Goal: Transaction & Acquisition: Obtain resource

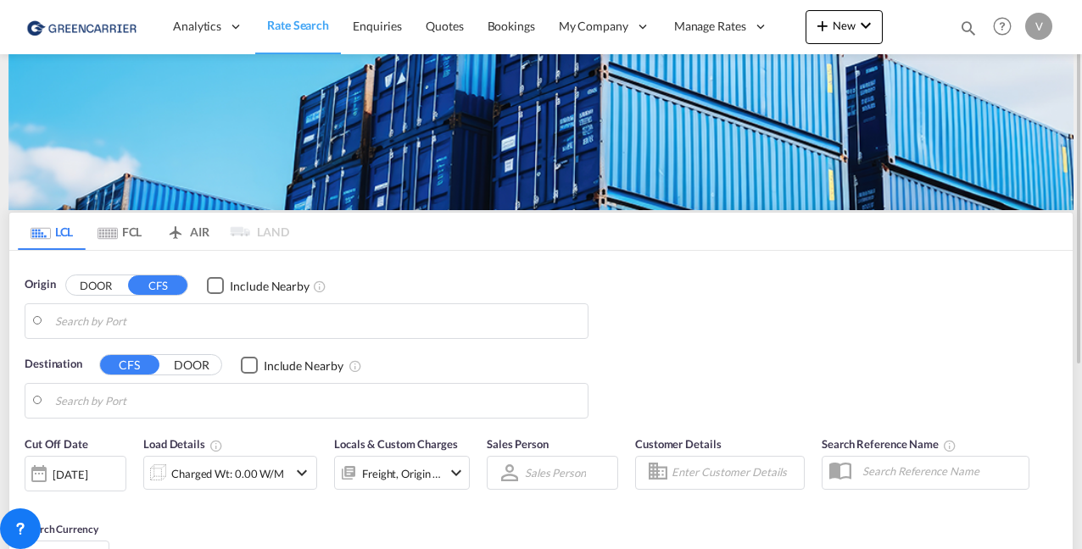
type input "[GEOGRAPHIC_DATA] ([GEOGRAPHIC_DATA]), CZPRG"
type input "[US_STATE][GEOGRAPHIC_DATA], [GEOGRAPHIC_DATA], [GEOGRAPHIC_DATA]"
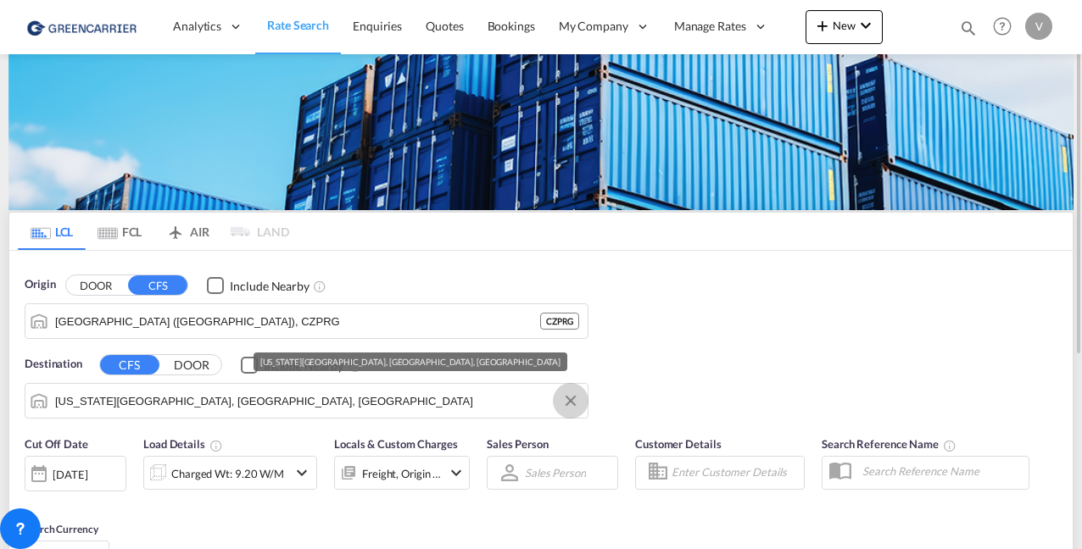
click at [572, 405] on button "Clear Input" at bounding box center [570, 400] width 25 height 25
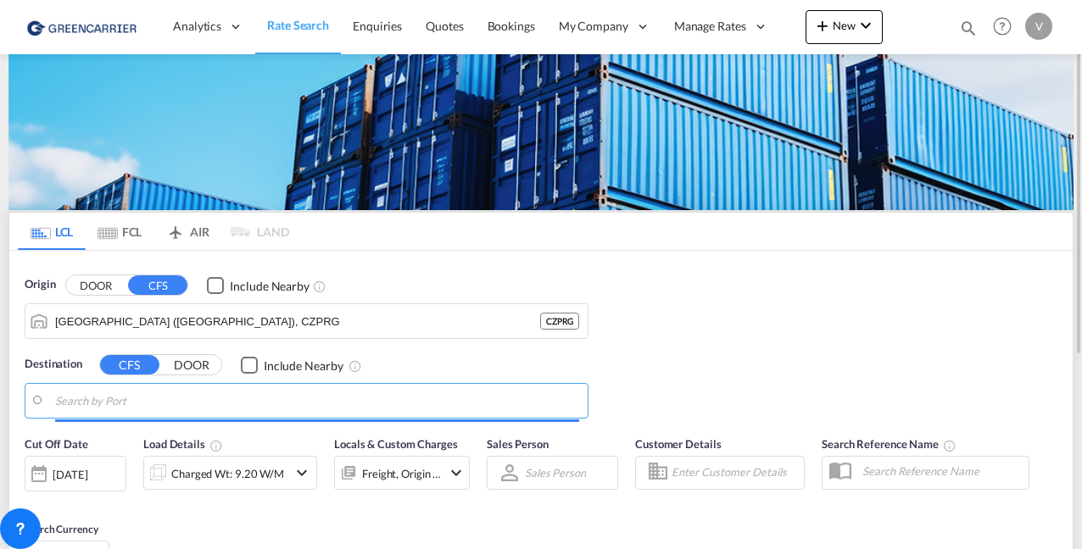
click at [128, 401] on body "Analytics Reports Dashboard Rate Search Enquiries Quotes Bookings" at bounding box center [541, 274] width 1082 height 549
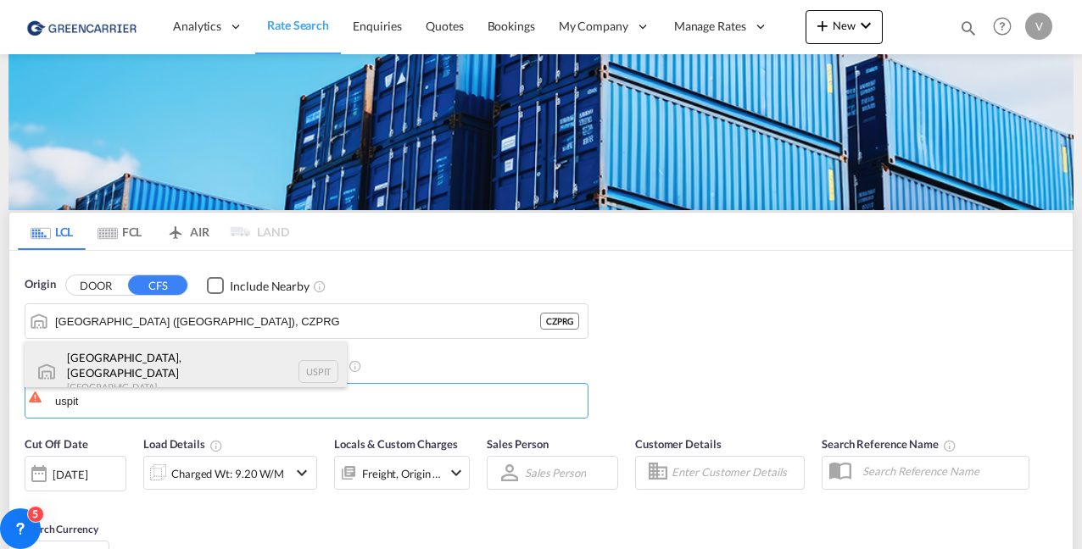
click at [112, 370] on div "[GEOGRAPHIC_DATA], [GEOGRAPHIC_DATA] [GEOGRAPHIC_DATA] USPIT" at bounding box center [186, 372] width 322 height 61
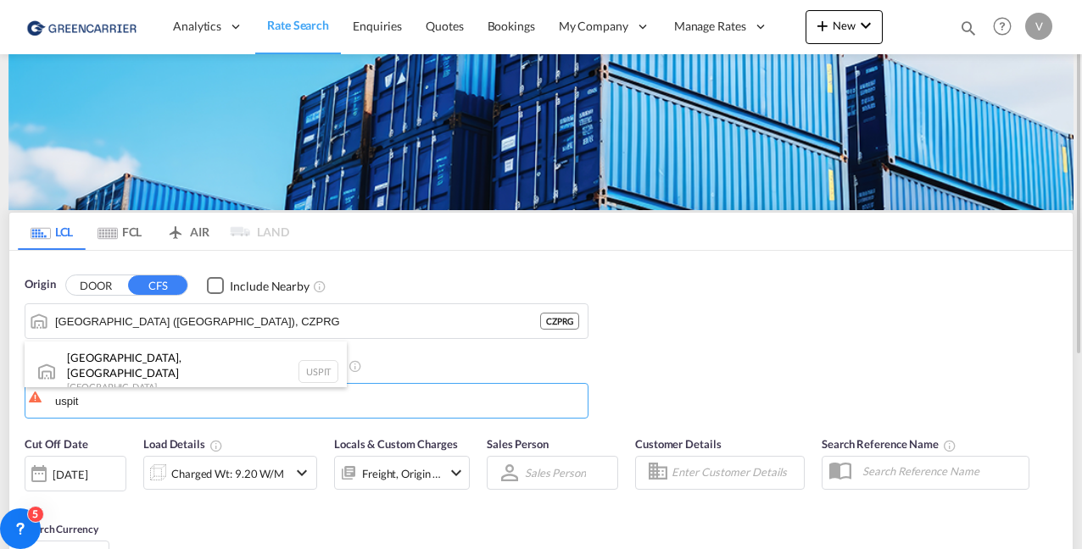
type input "[GEOGRAPHIC_DATA], [GEOGRAPHIC_DATA], USPIT"
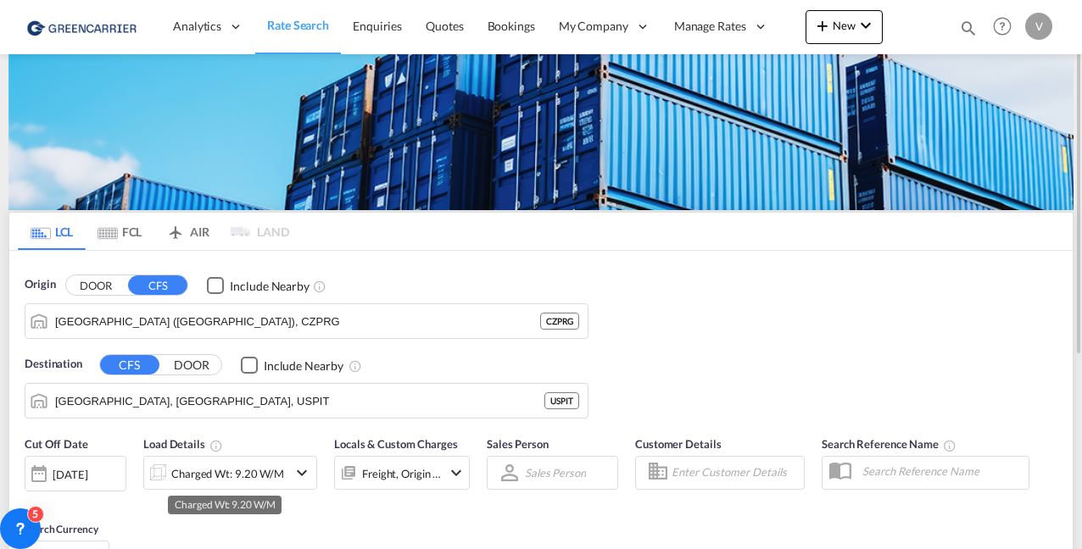
click at [251, 473] on div "Charged Wt: 9.20 W/M" at bounding box center [227, 474] width 113 height 24
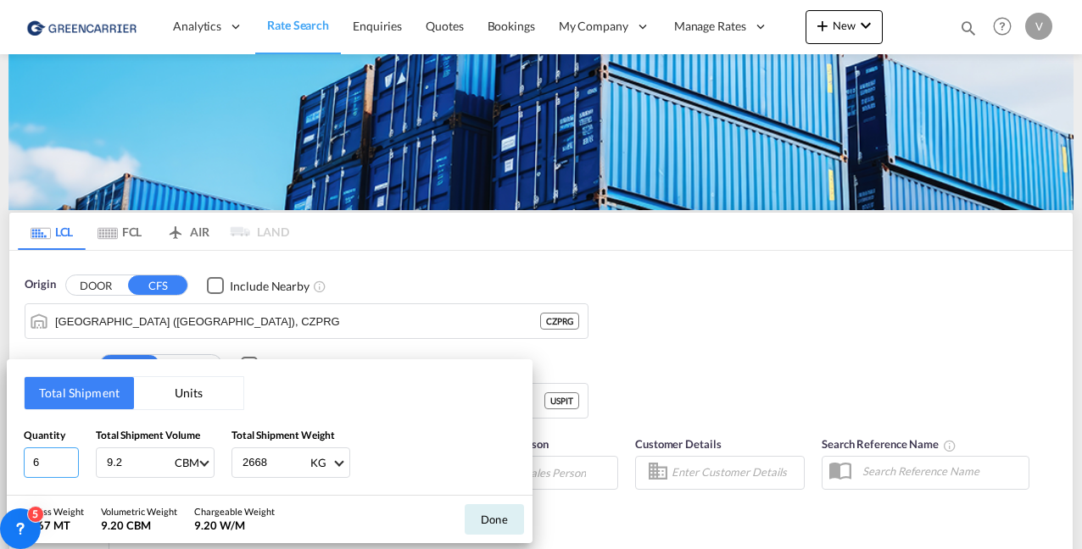
click at [58, 466] on input "6" at bounding box center [51, 463] width 55 height 31
type input "3"
type input "0"
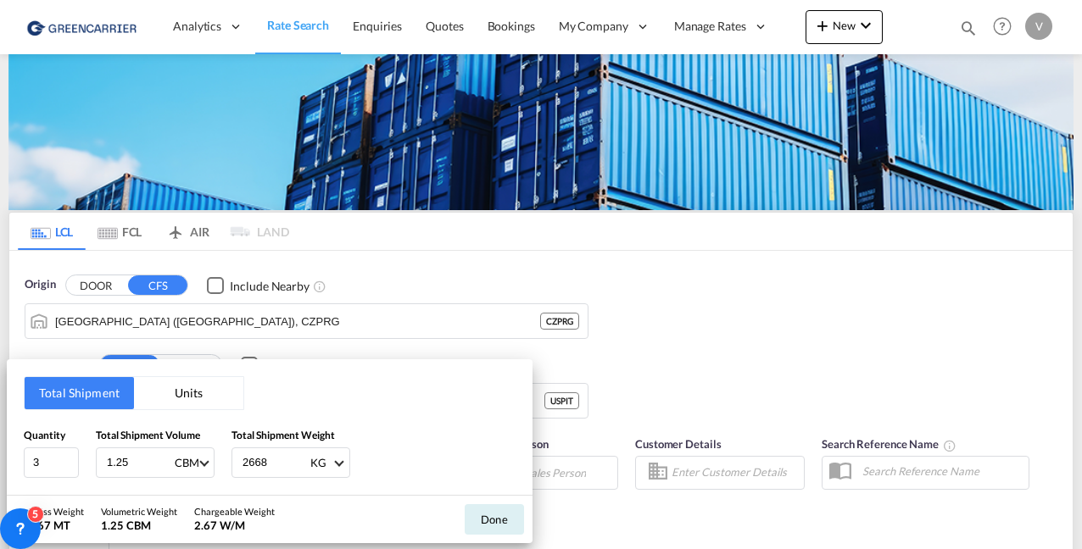
type input "1.25"
type input "325"
click at [488, 515] on button "Done" at bounding box center [494, 519] width 59 height 31
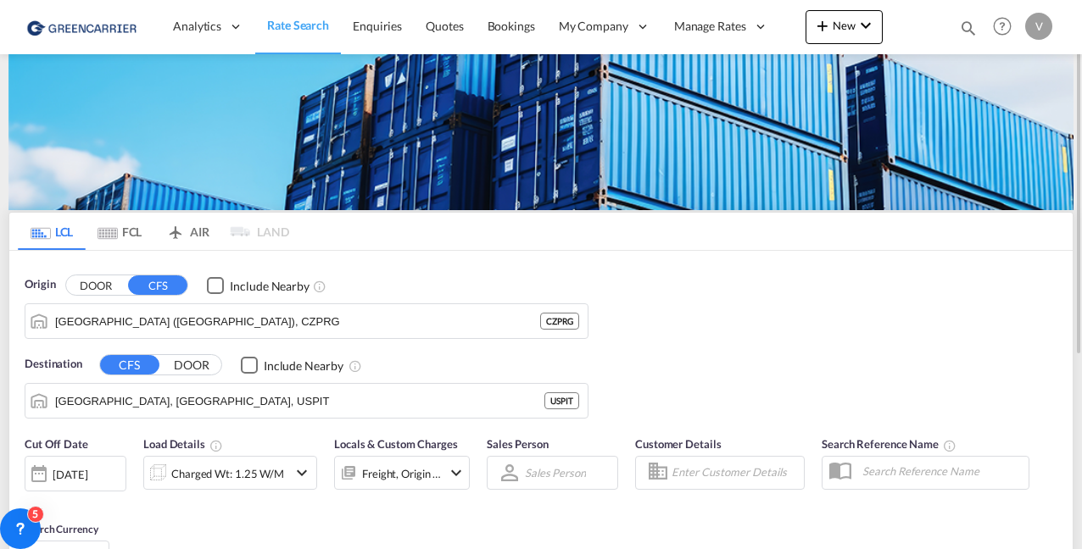
scroll to position [170, 0]
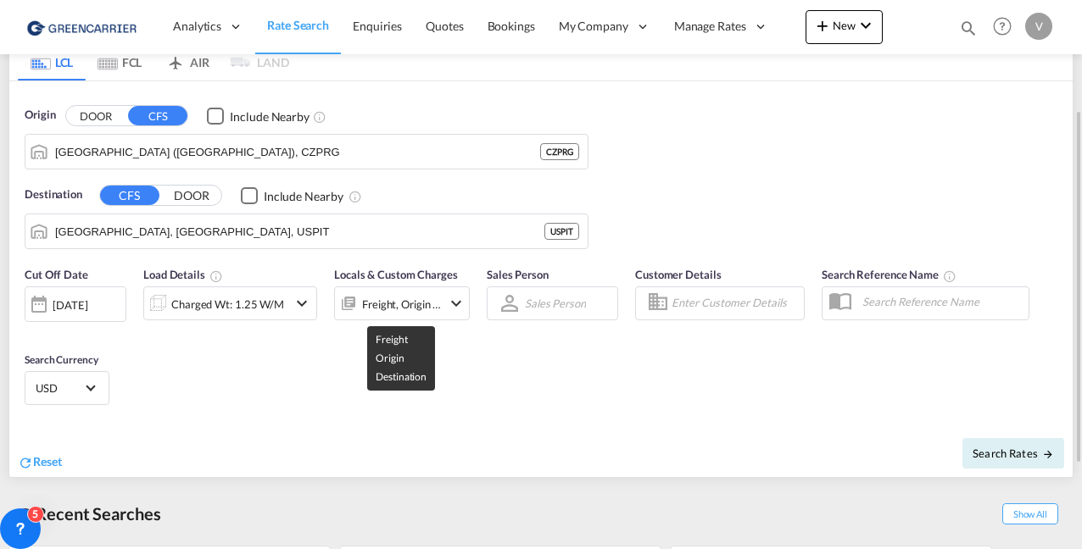
click at [439, 307] on div "Freight, Origin +1" at bounding box center [402, 304] width 80 height 24
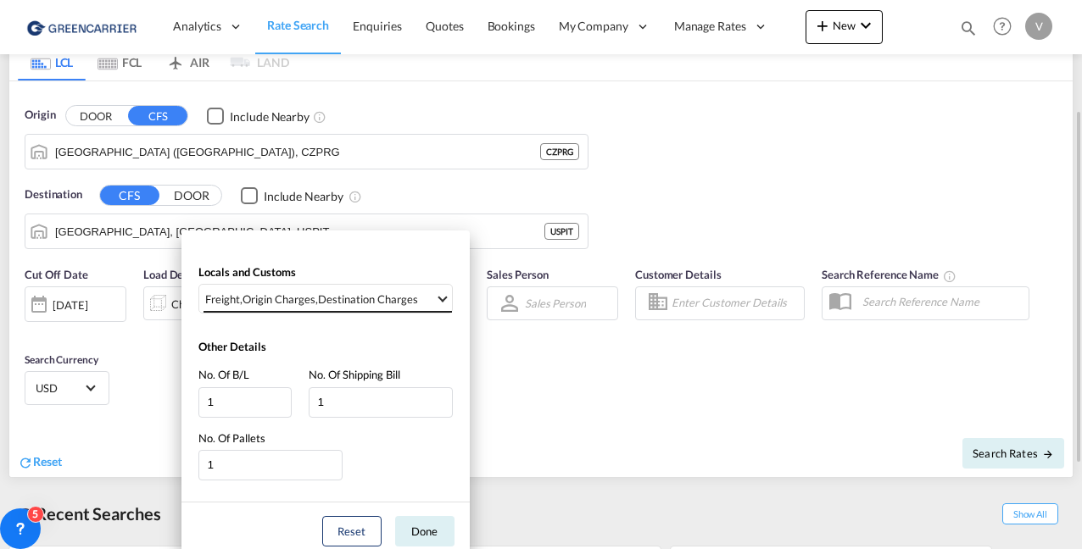
click at [439, 307] on md-select-value "Freight , Origin Charges , Destination Charges" at bounding box center [327, 299] width 248 height 28
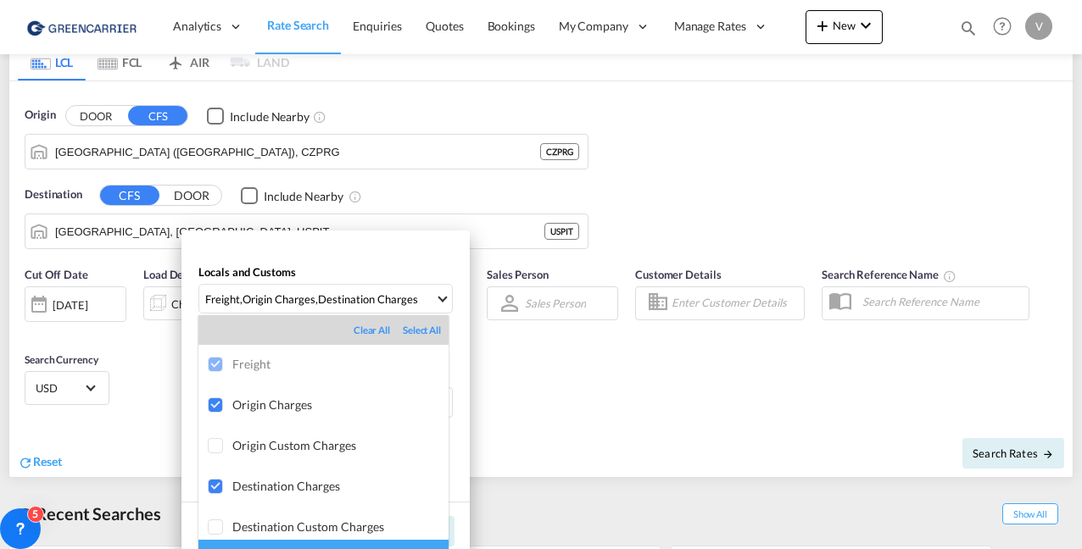
click at [440, 299] on md-backdrop at bounding box center [541, 274] width 1082 height 549
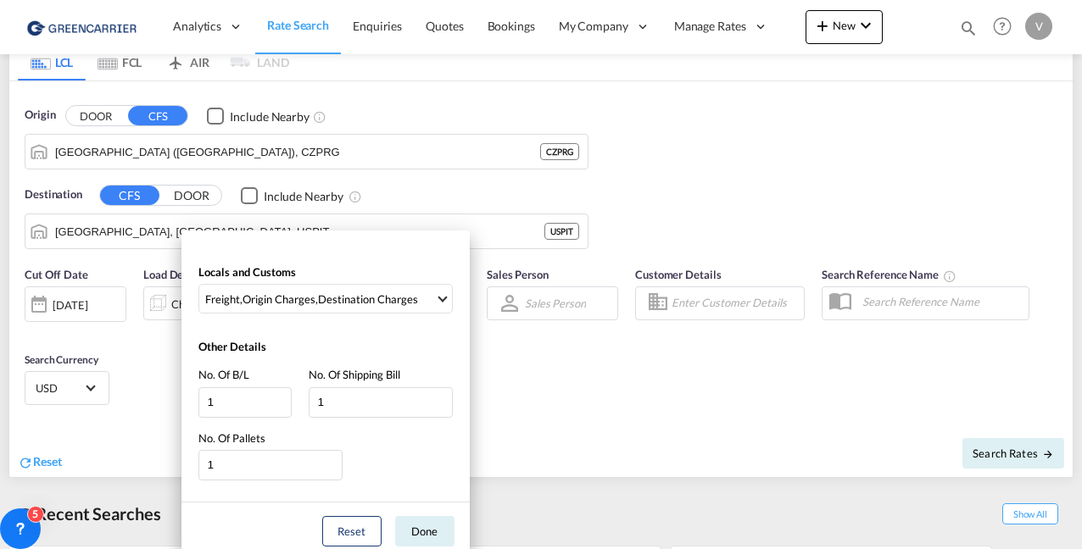
click at [655, 390] on div "Locals and Customs Freight , Origin Charges , Destination Charges Other Details…" at bounding box center [541, 274] width 1082 height 549
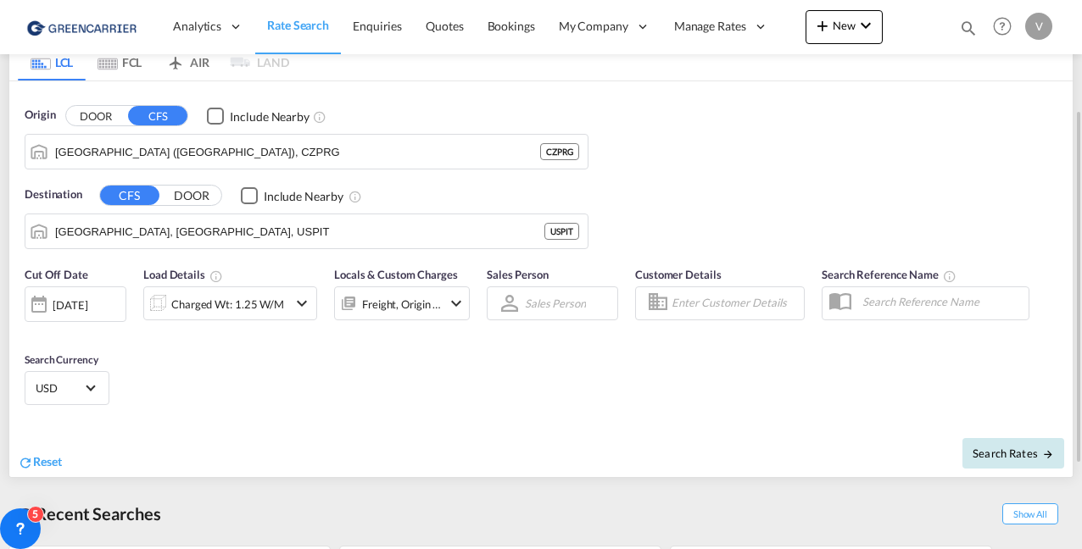
click at [1012, 449] on span "Search Rates" at bounding box center [1012, 454] width 81 height 14
type input "CZPRG to USPIT / [DATE]"
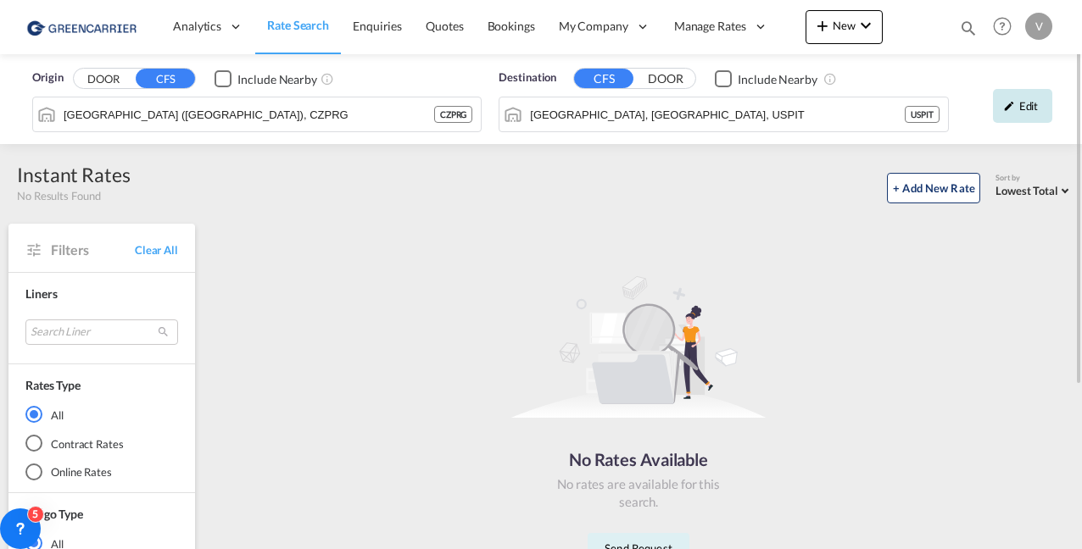
click at [1022, 103] on div "Edit" at bounding box center [1022, 106] width 59 height 34
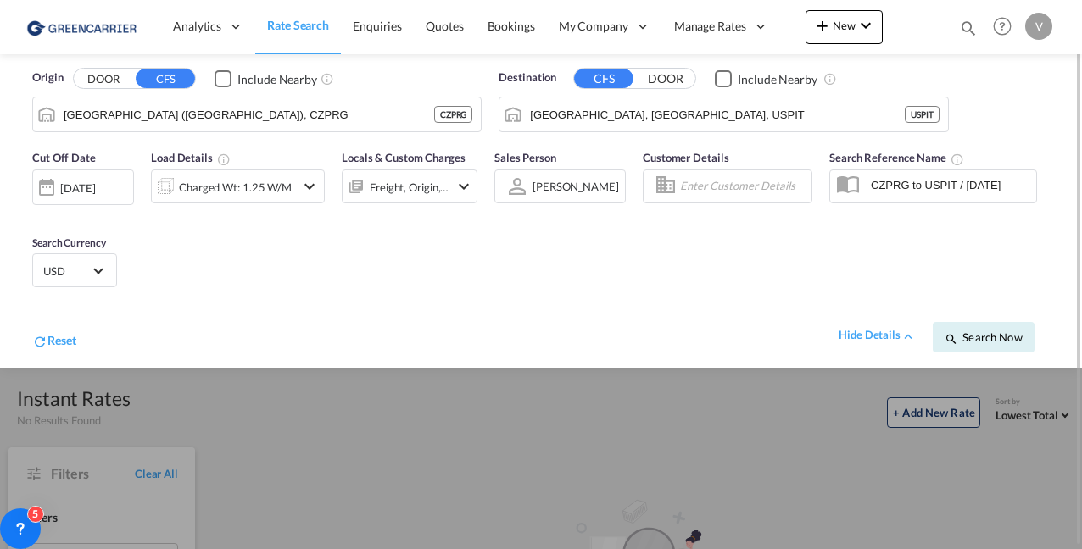
click at [95, 181] on div "[DATE]" at bounding box center [77, 188] width 35 height 15
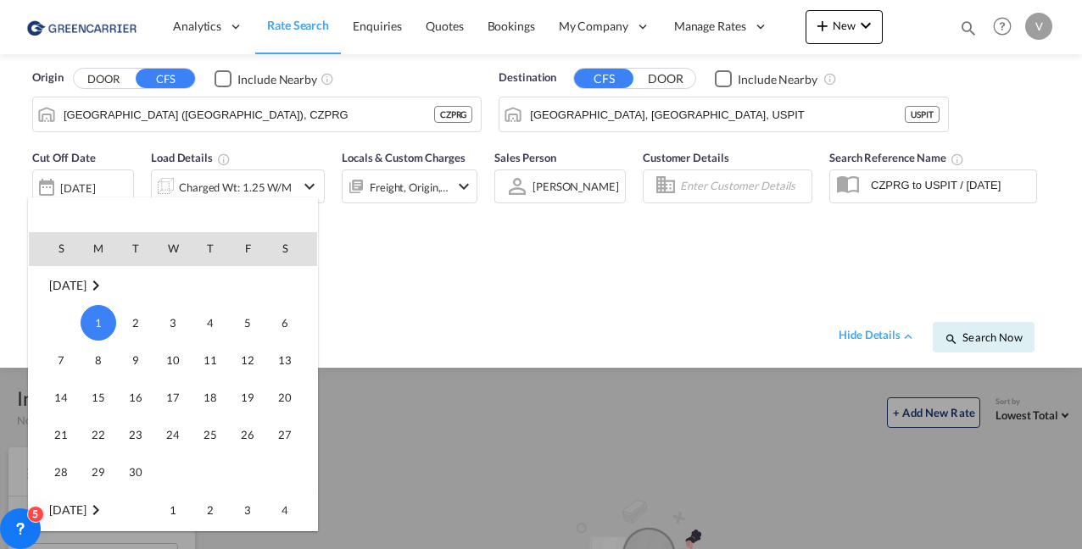
drag, startPoint x: 94, startPoint y: 284, endPoint x: 421, endPoint y: 482, distance: 382.7
click at [135, 388] on tbody "[DATE] 1 2 3 4 5 6 7 8 9 10 11 12 13 14 15 16 17 18 19 20 21 22 23 24 25 26 27 …" at bounding box center [173, 378] width 288 height 225
click at [716, 334] on div at bounding box center [541, 274] width 1082 height 549
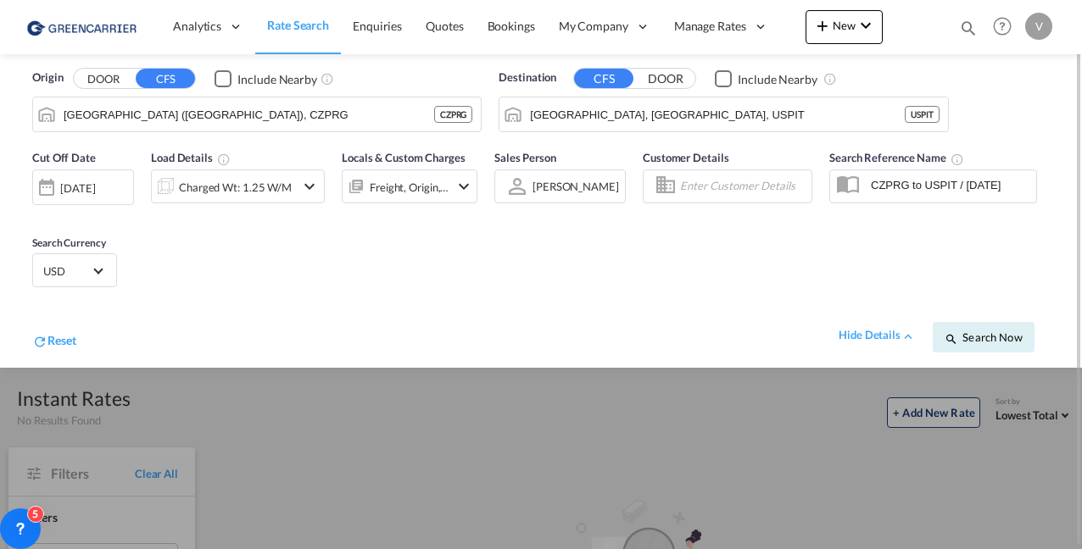
click at [383, 452] on div at bounding box center [541, 274] width 1082 height 549
